Goal: Task Accomplishment & Management: Manage account settings

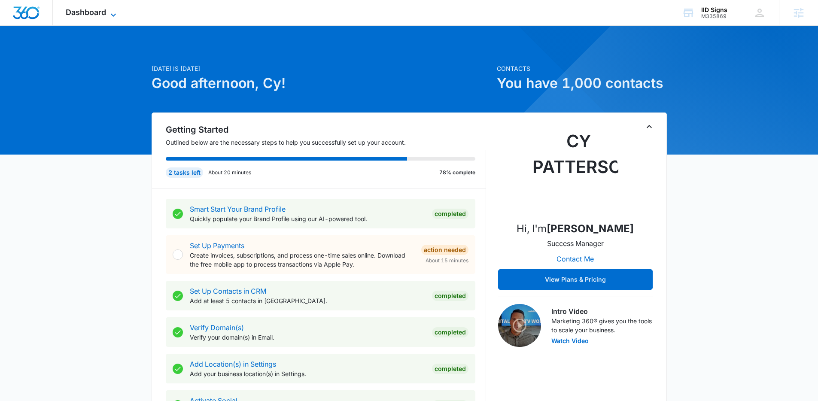
click at [94, 13] on span "Dashboard" at bounding box center [86, 12] width 40 height 9
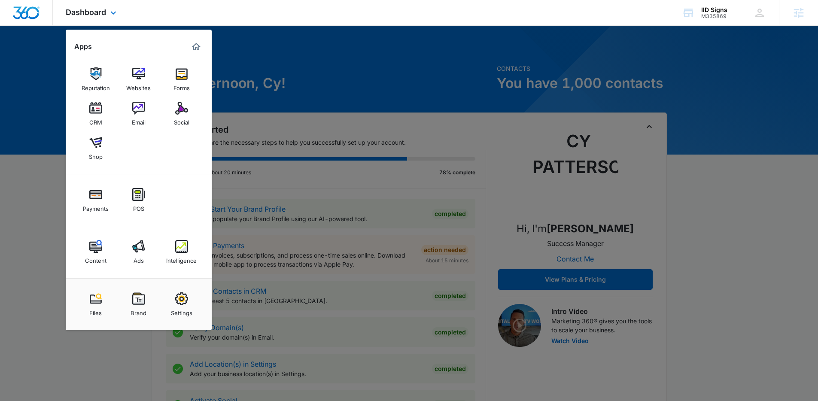
click at [141, 146] on div "Reputation Websites Forms CRM Email Social Shop" at bounding box center [139, 114] width 146 height 121
click at [131, 87] on div "Websites" at bounding box center [138, 85] width 24 height 11
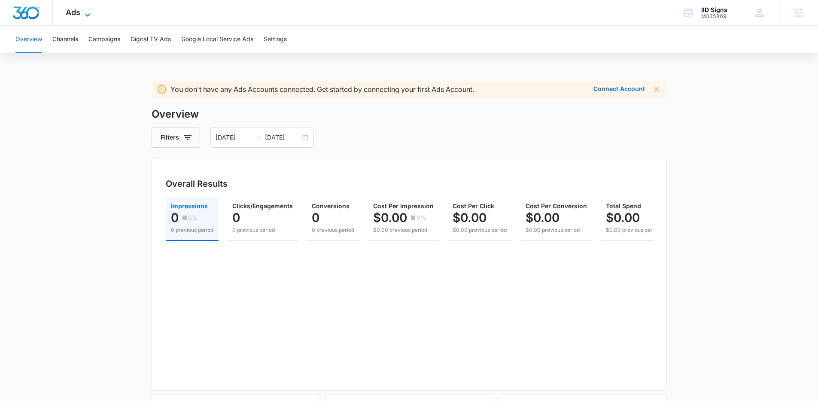
click at [85, 12] on icon at bounding box center [87, 15] width 10 height 10
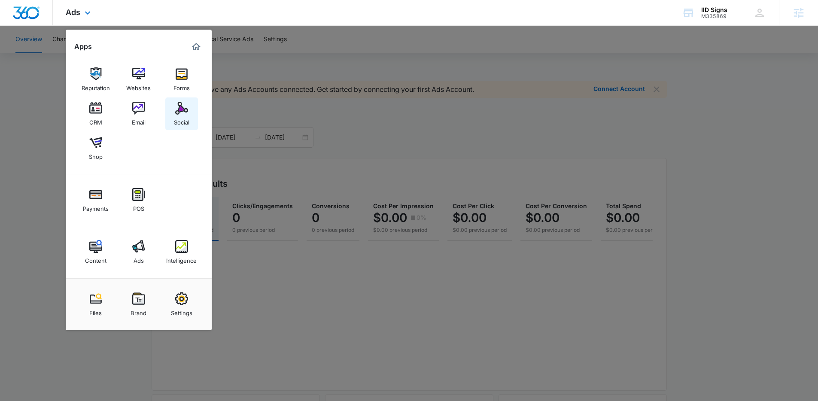
click at [183, 110] on img at bounding box center [181, 108] width 13 height 13
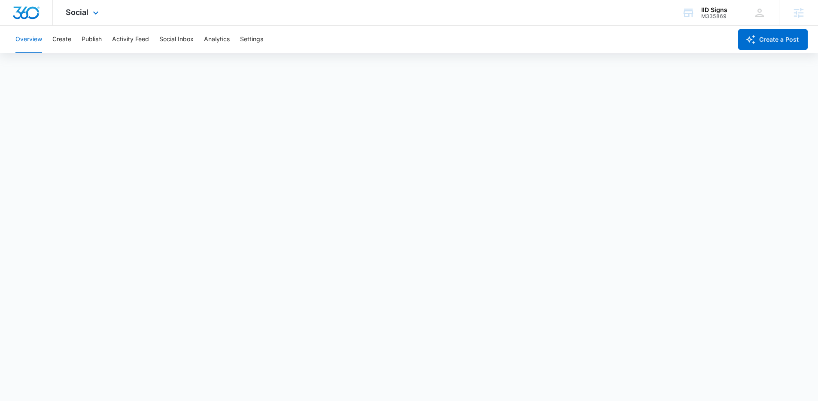
click at [101, 18] on div "Social Apps Reputation Websites Forms CRM Email Social Shop Payments POS Conten…" at bounding box center [83, 12] width 61 height 25
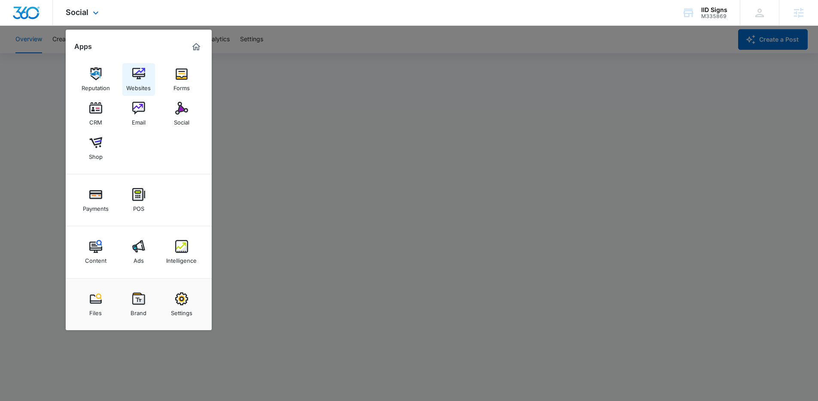
click at [139, 79] on img at bounding box center [138, 73] width 13 height 13
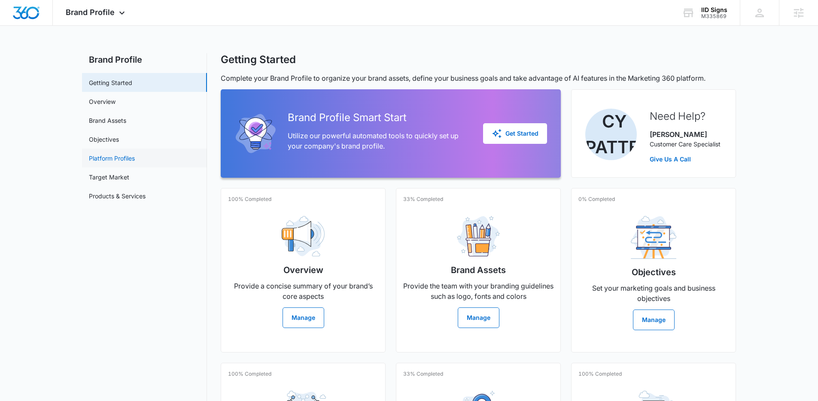
click at [129, 154] on link "Platform Profiles" at bounding box center [112, 158] width 46 height 9
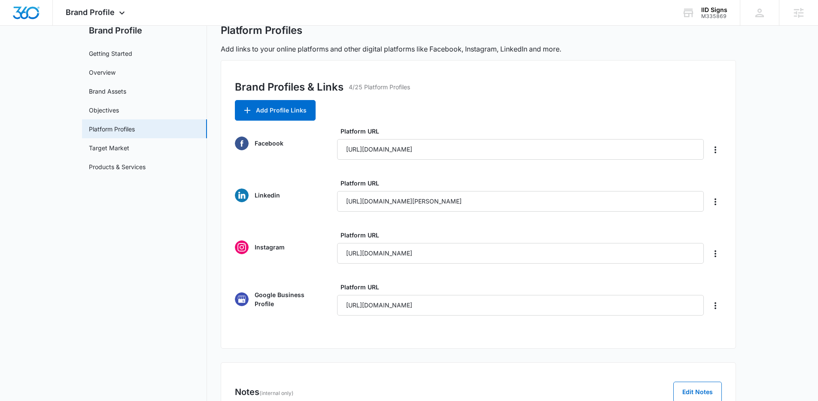
scroll to position [30, 0]
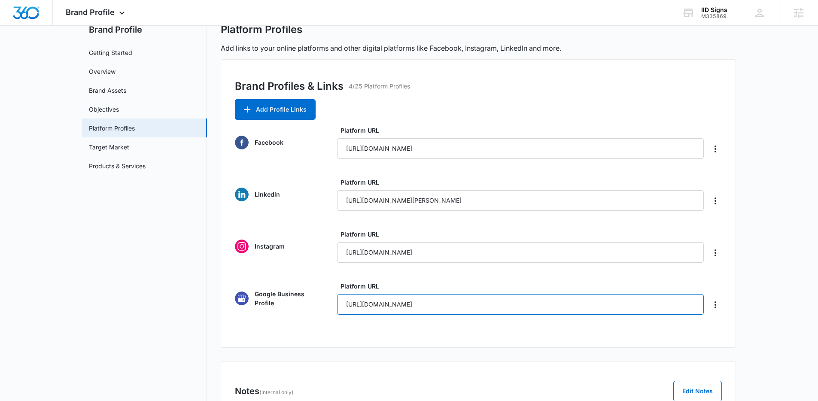
click at [397, 305] on input "https://www.google.com/maps/place/IID+Signs/data=!4m2!3m1!1s0x0:0x4941eb0be3b0c…" at bounding box center [520, 304] width 367 height 21
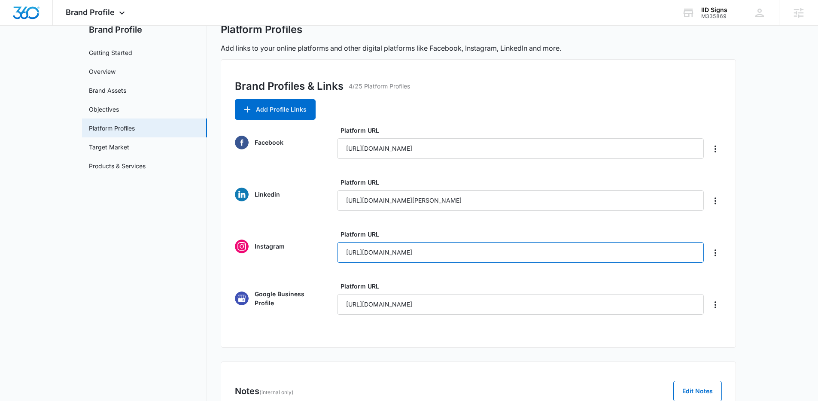
click at [391, 259] on input "https://www.instagram.com/iidsigns/" at bounding box center [520, 252] width 367 height 21
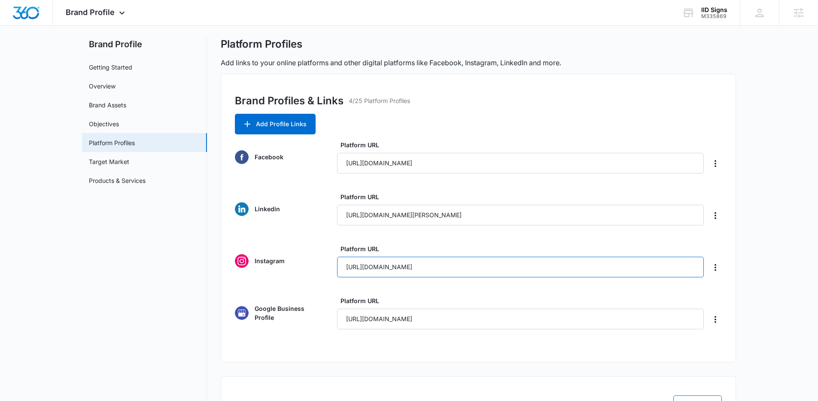
scroll to position [3, 0]
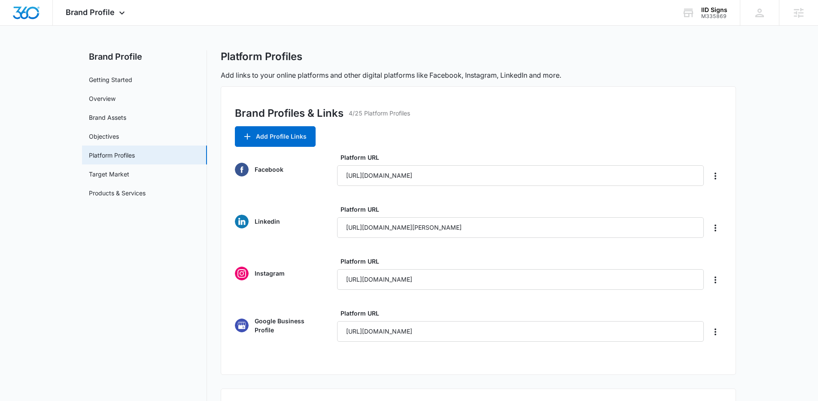
click at [483, 97] on div "Brand Profiles & Links 4/25 Platform Profiles Add Profile Links Facebook Platfo…" at bounding box center [478, 230] width 515 height 289
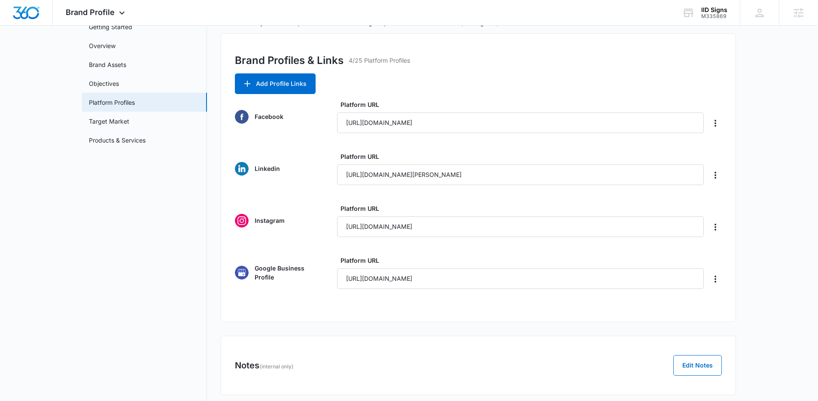
scroll to position [66, 0]
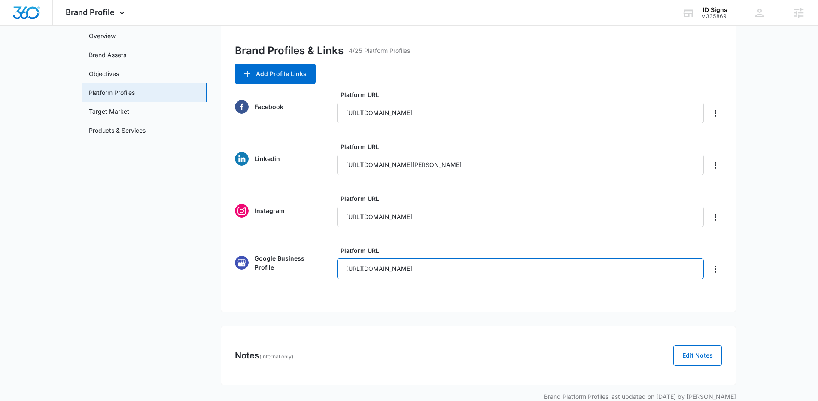
click at [371, 268] on input "https://www.google.com/maps/place/IID+Signs/data=!4m2!3m1!1s0x0:0x4941eb0be3b0c…" at bounding box center [520, 269] width 367 height 21
click at [134, 257] on nav "Brand Profile Getting Started Overview Brand Assets Objectives Platform Profile…" at bounding box center [144, 198] width 125 height 420
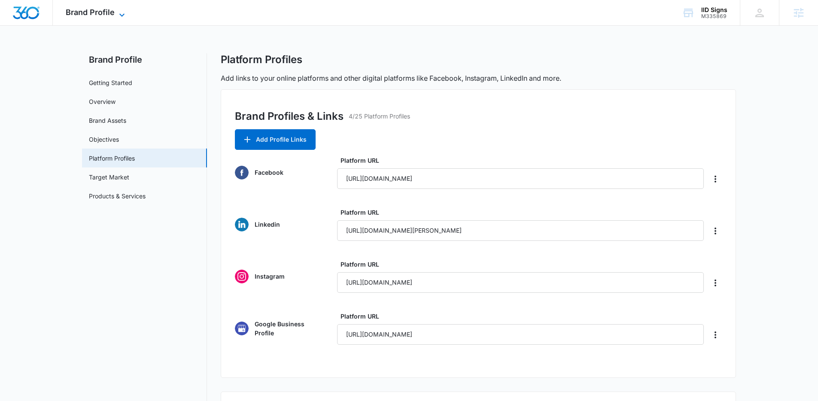
click at [101, 12] on span "Brand Profile" at bounding box center [90, 12] width 49 height 9
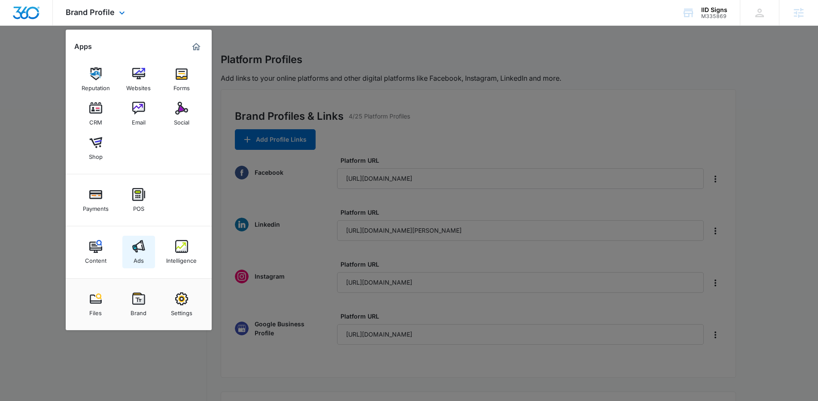
click at [141, 250] on img at bounding box center [138, 246] width 13 height 13
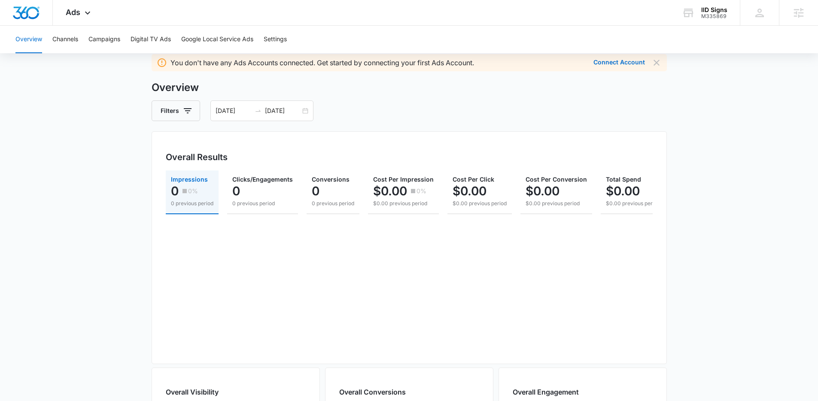
scroll to position [31, 0]
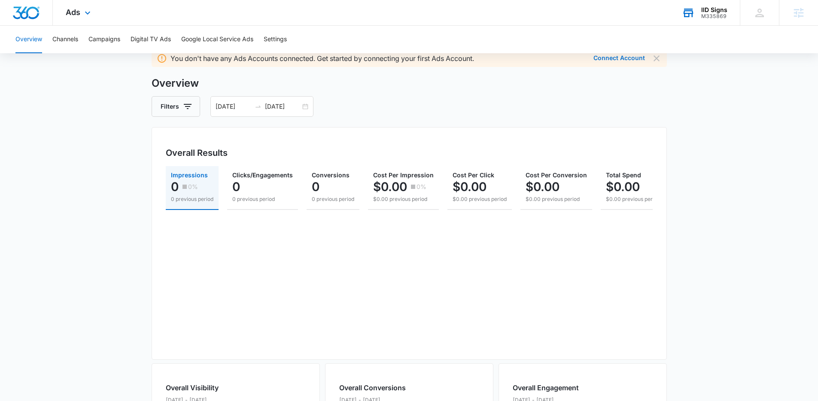
click at [698, 6] on div "IID Signs M335869 Your Accounts View All" at bounding box center [704, 12] width 71 height 25
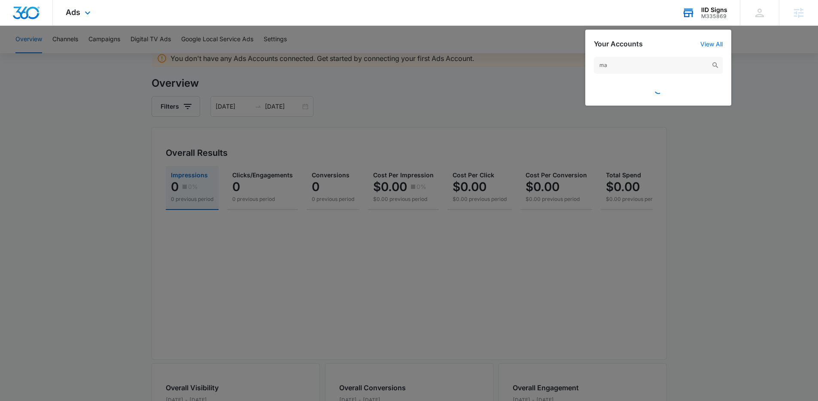
type input "m"
type input "machine age"
click at [653, 87] on span "Machine Age Lamps" at bounding box center [648, 88] width 60 height 7
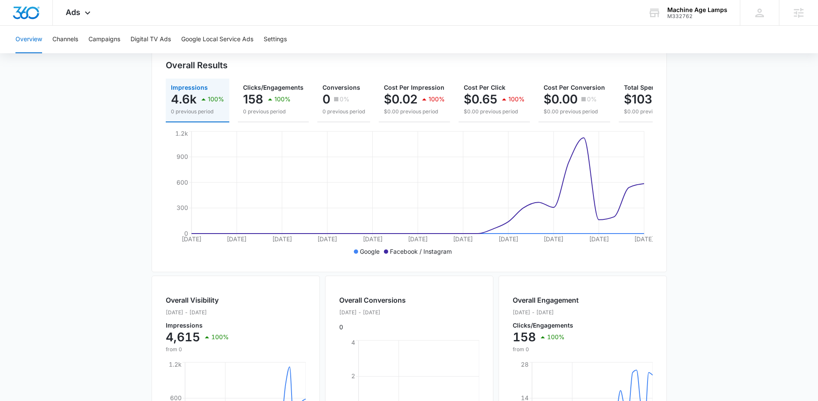
scroll to position [70, 0]
